Goal: Task Accomplishment & Management: Manage account settings

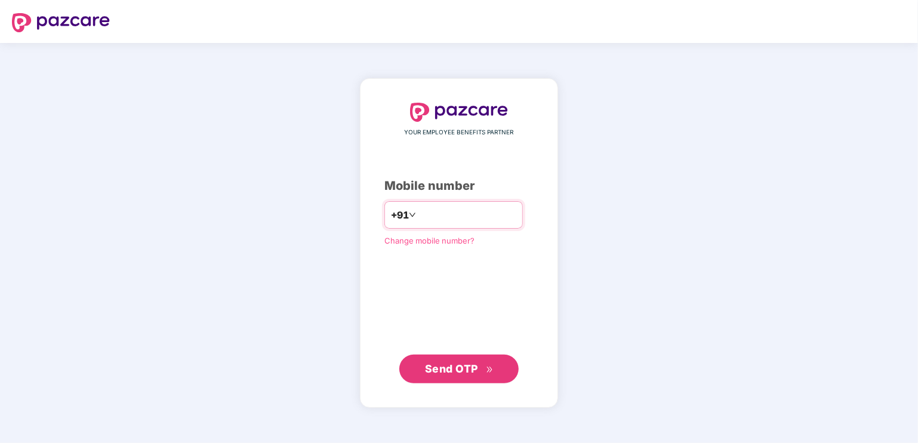
type input "*"
type input "**********"
click at [427, 364] on span "Send OTP" at bounding box center [451, 368] width 53 height 13
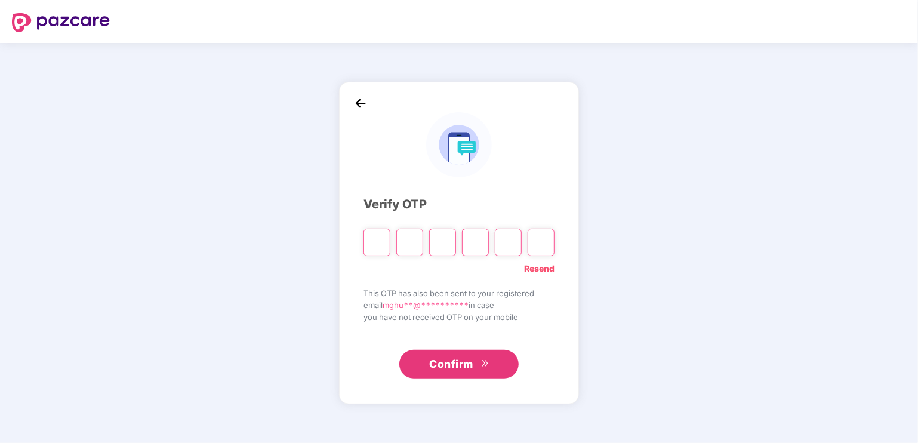
type input "*"
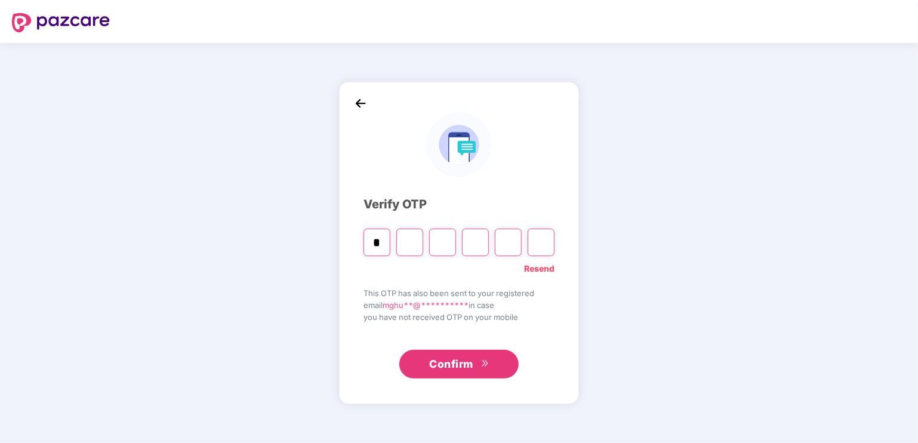
type input "*"
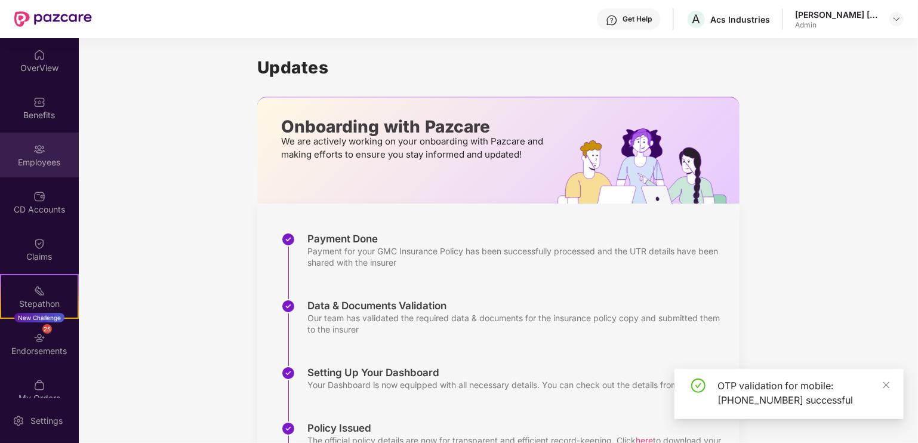
click at [34, 157] on div "Employees" at bounding box center [39, 162] width 79 height 12
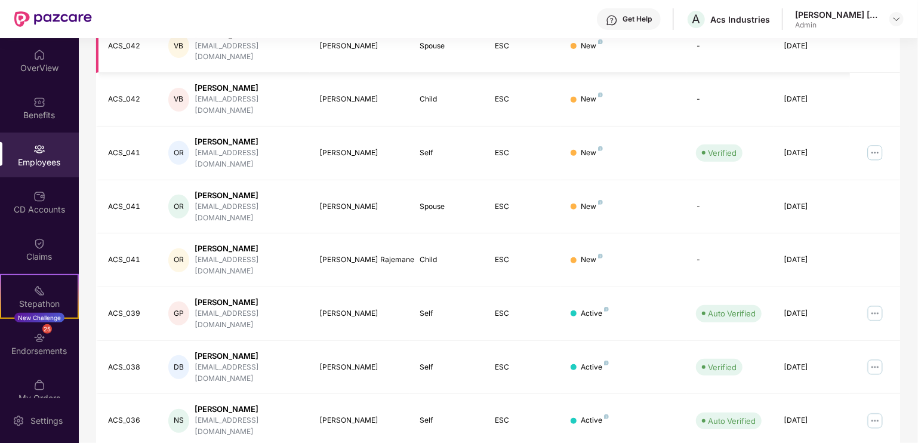
scroll to position [214, 0]
